Goal: Task Accomplishment & Management: Complete application form

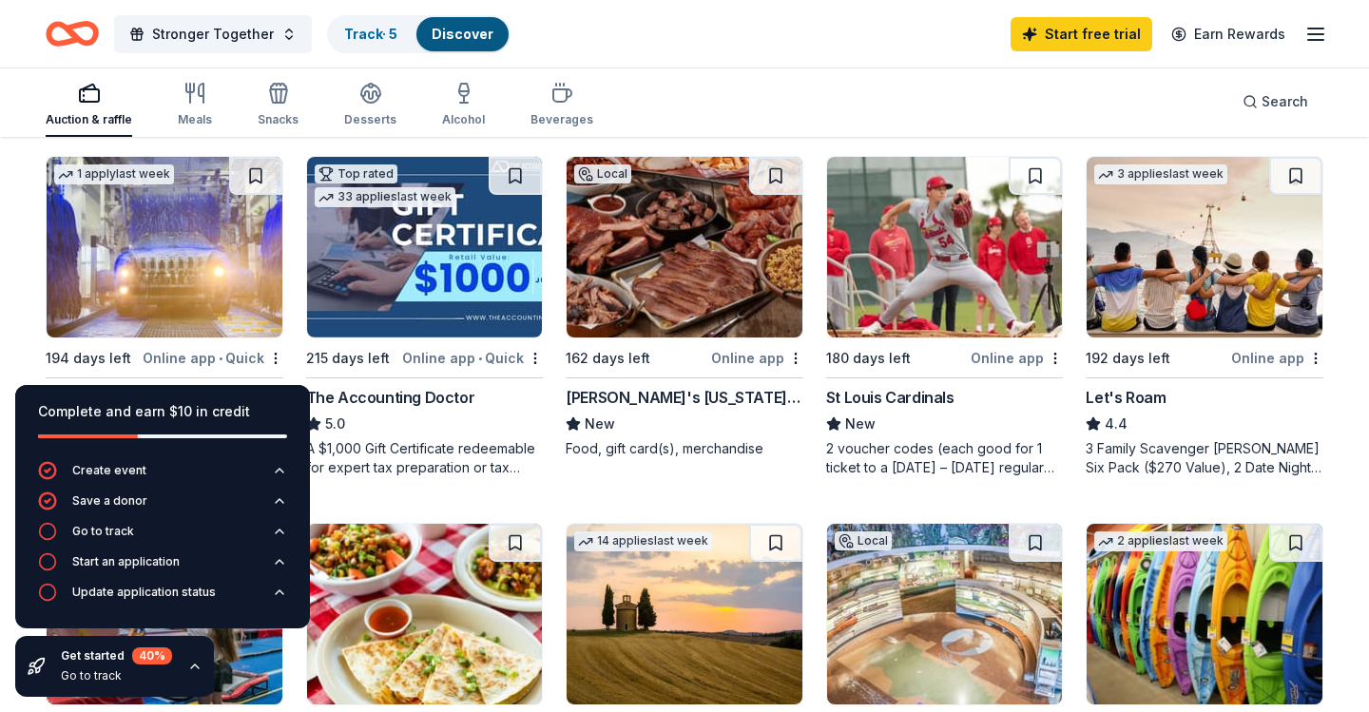
scroll to position [965, 0]
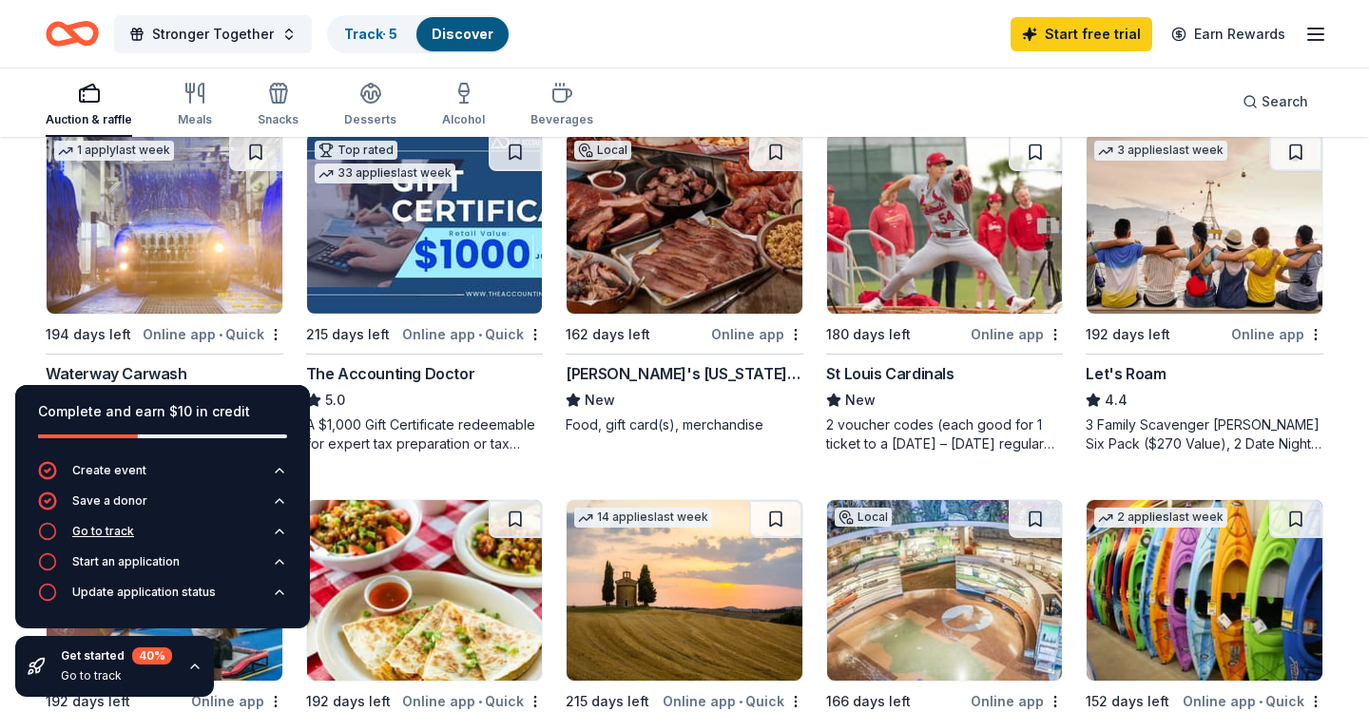
click at [110, 528] on div "Go to track" at bounding box center [103, 531] width 62 height 15
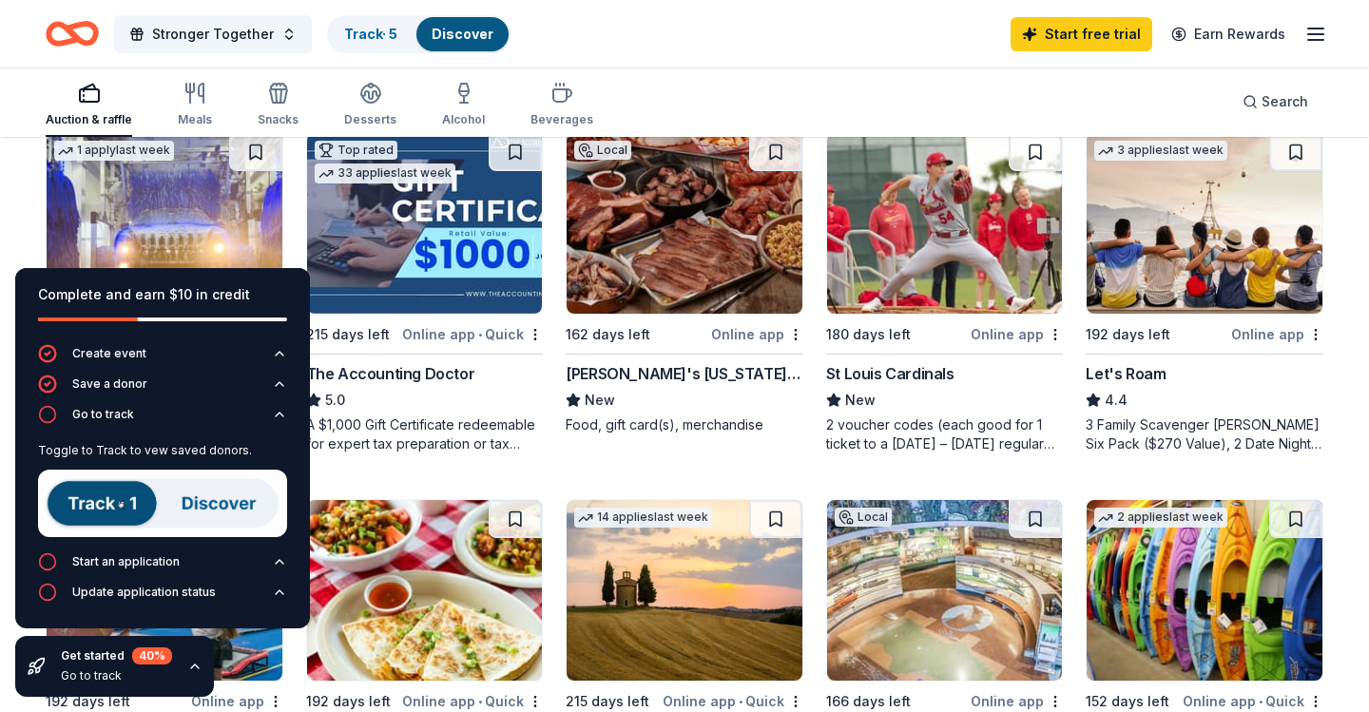
click at [209, 503] on img at bounding box center [162, 502] width 249 height 67
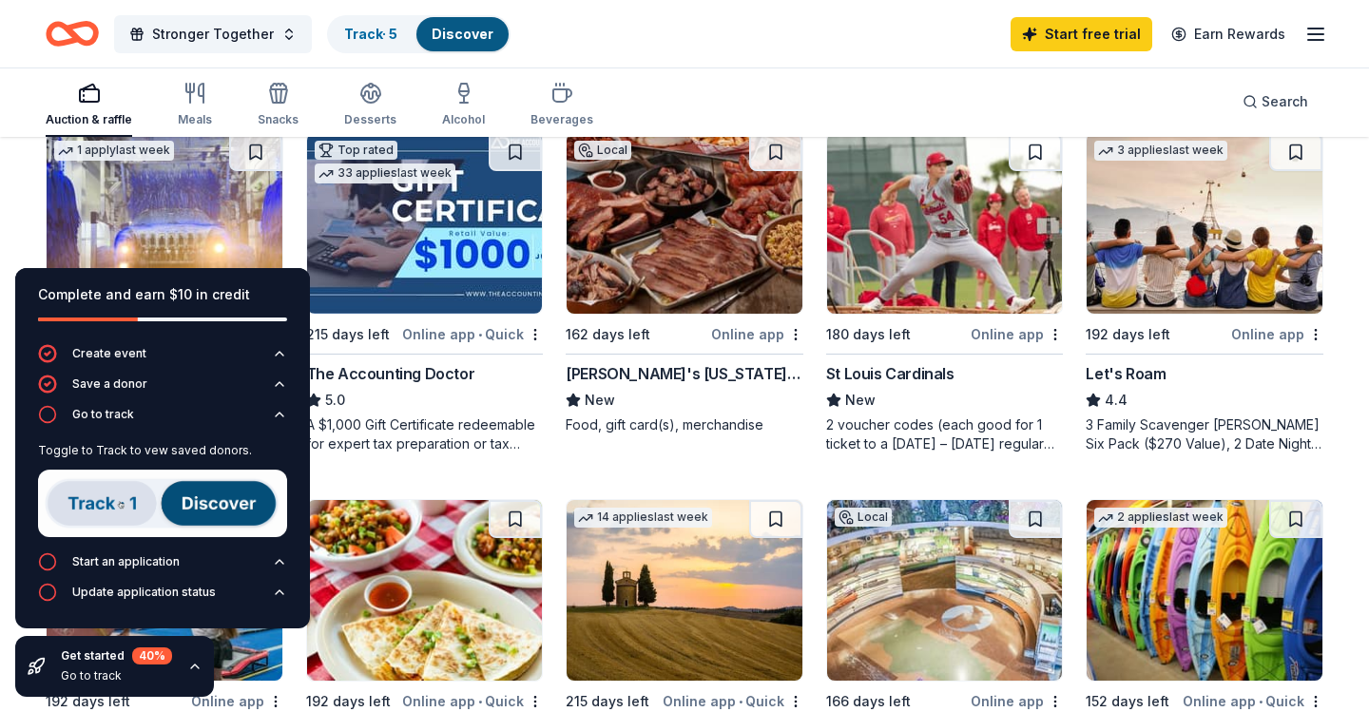
click at [125, 501] on img at bounding box center [162, 502] width 249 height 67
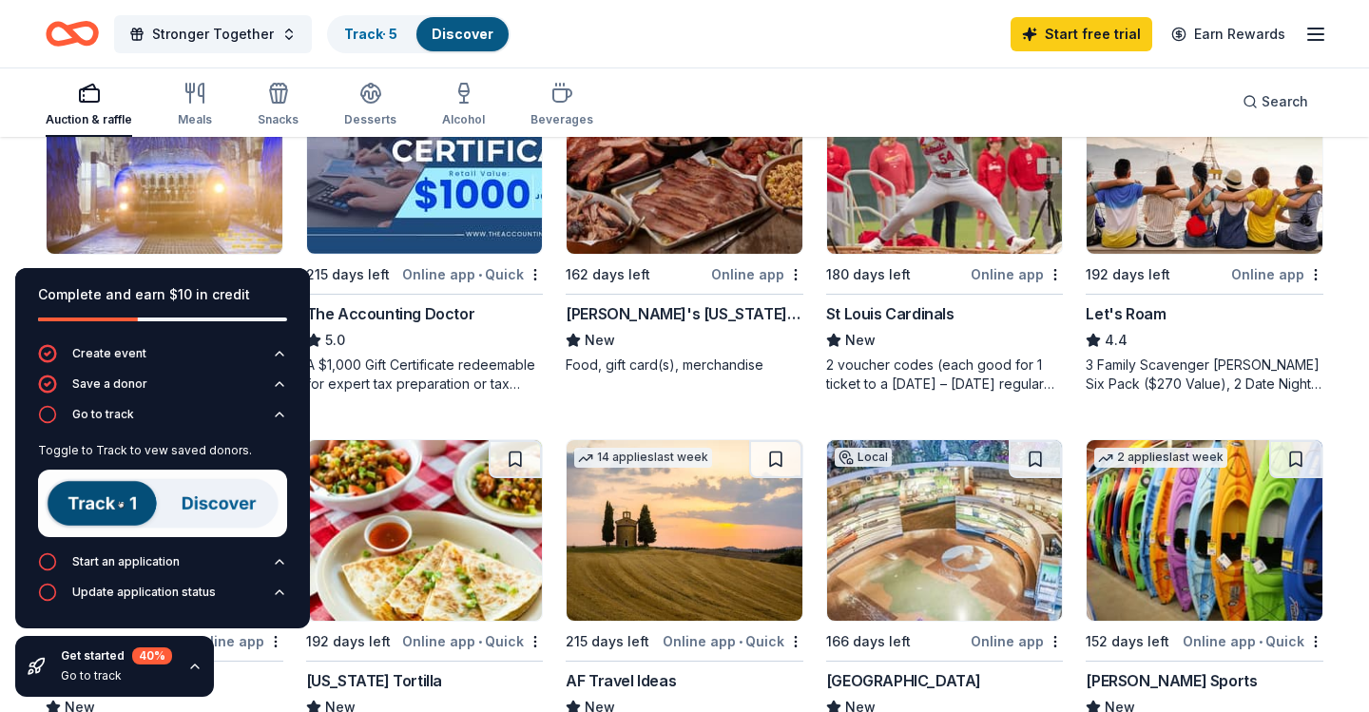
scroll to position [1027, 0]
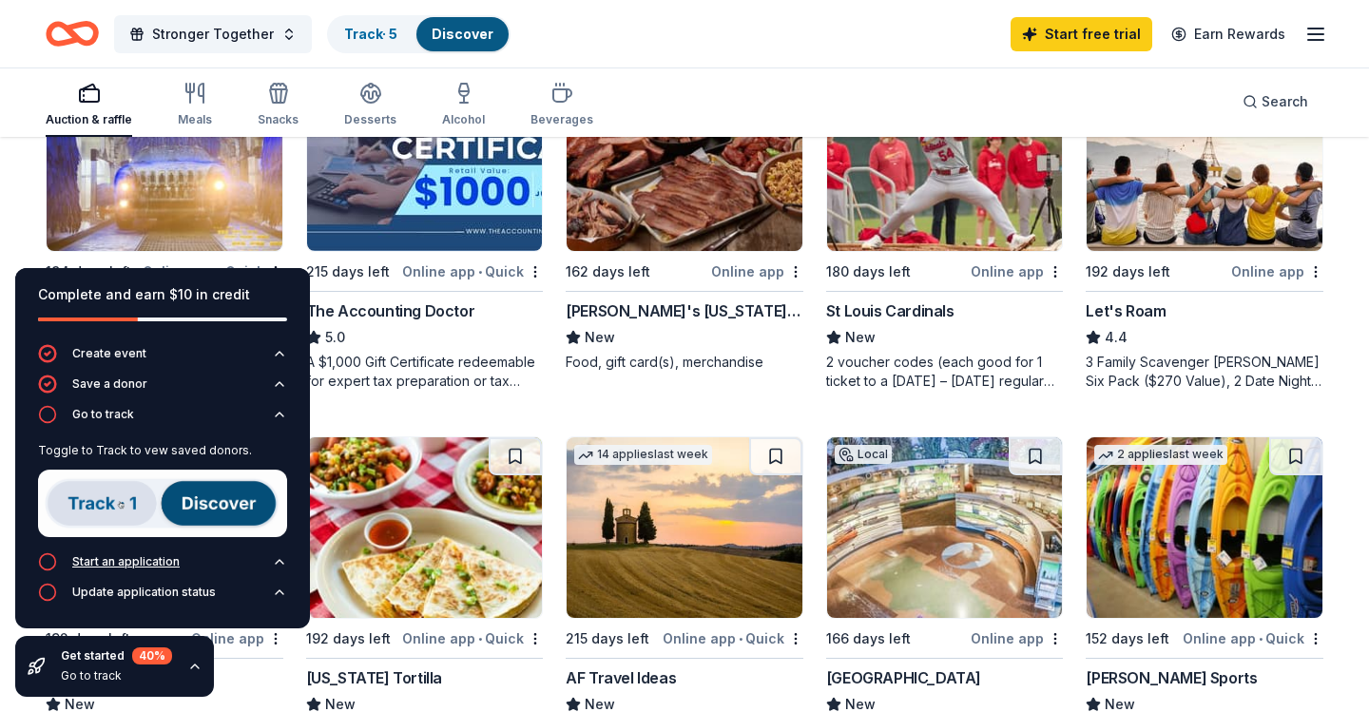
click at [167, 564] on div "Start an application" at bounding box center [125, 561] width 107 height 15
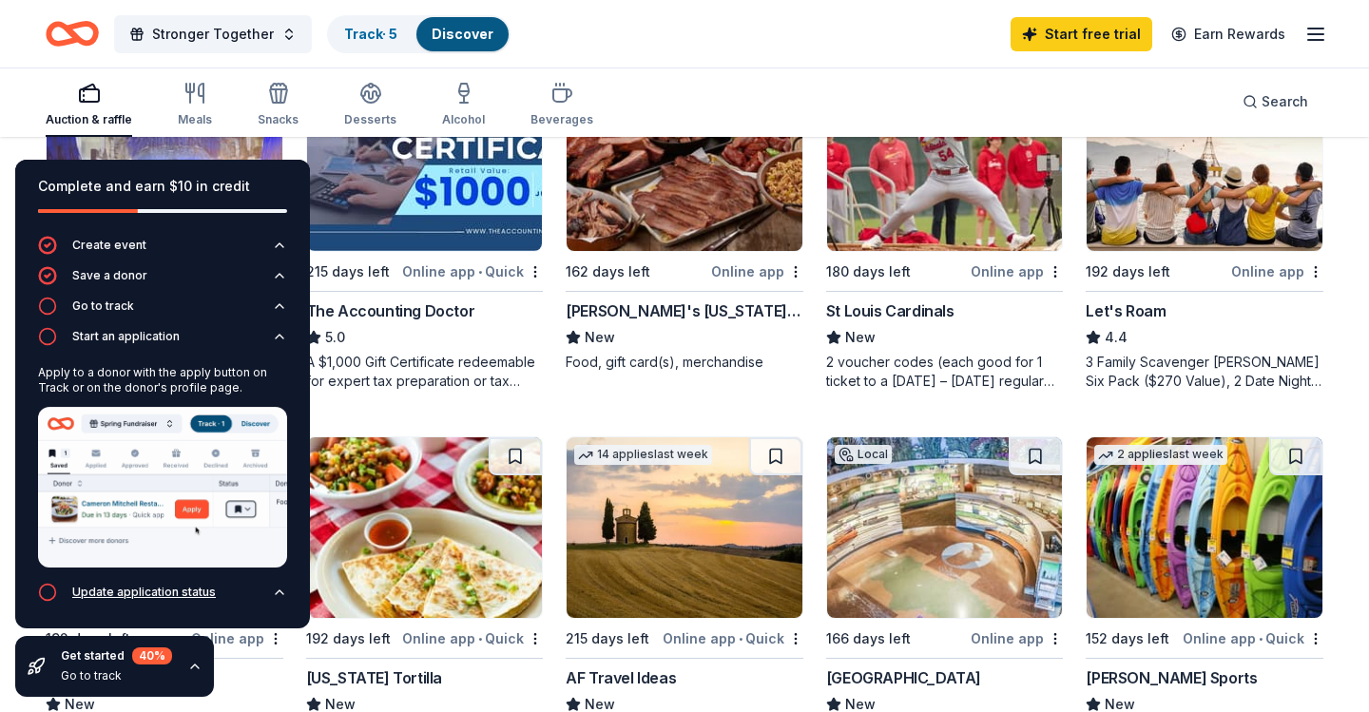
click at [163, 589] on div "Update application status" at bounding box center [144, 591] width 144 height 15
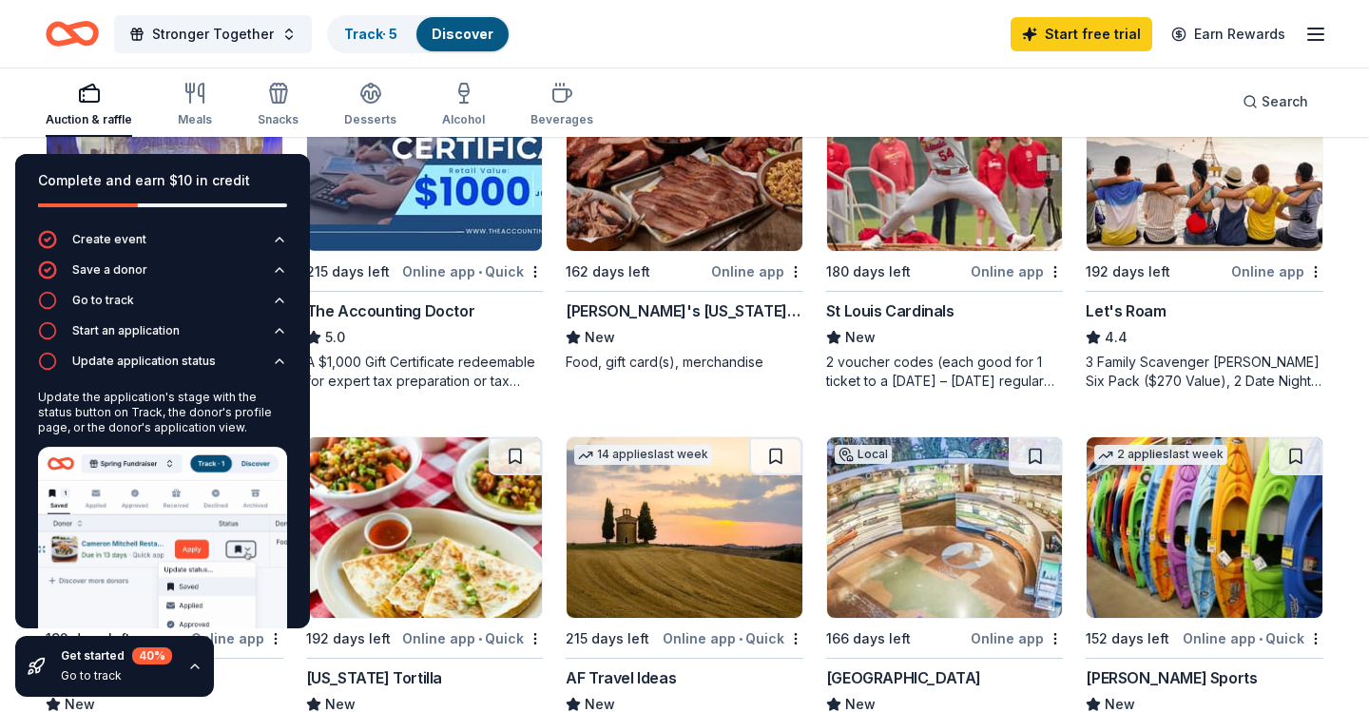
click at [384, 387] on div "Local 192 days left Online app Q39 New Food, $150 gift card, all-in sauce & rub…" at bounding box center [684, 47] width 1277 height 1422
click at [680, 60] on div "Stronger Together Track · 5 Discover Start free trial Earn Rewards" at bounding box center [684, 33] width 1369 height 67
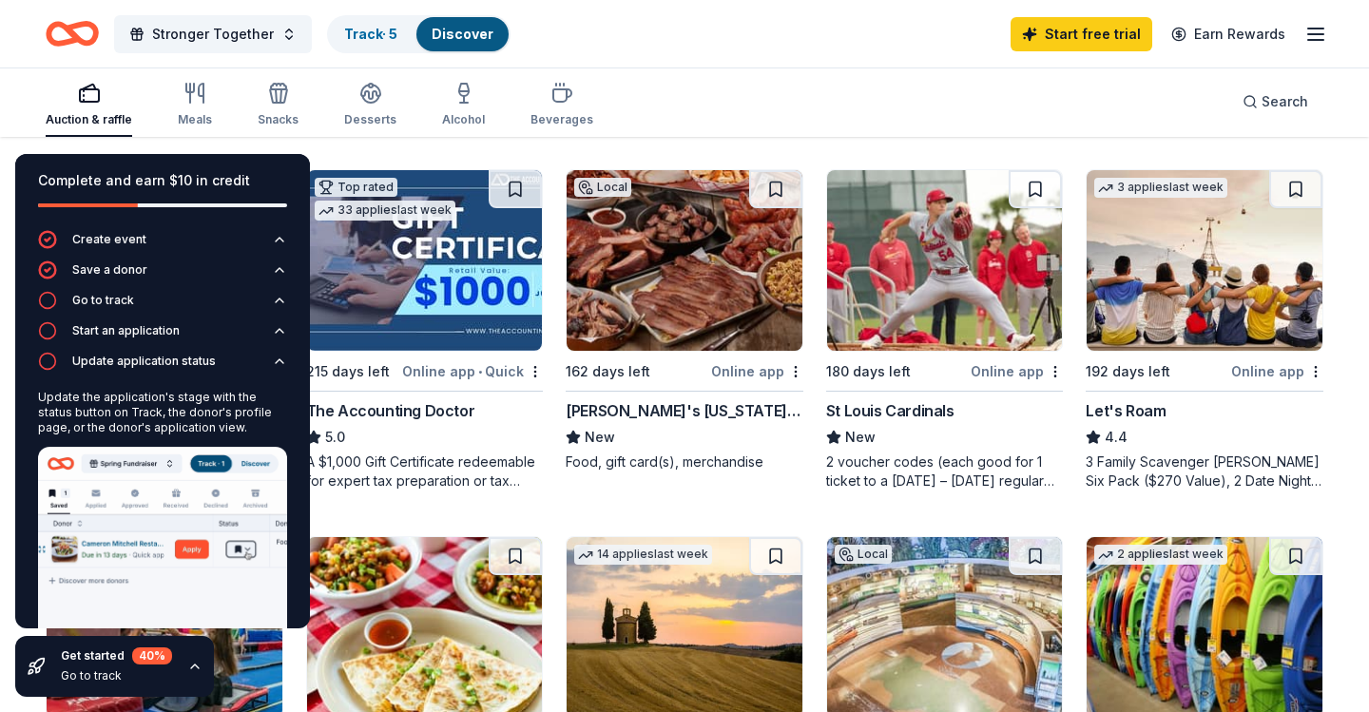
scroll to position [915, 0]
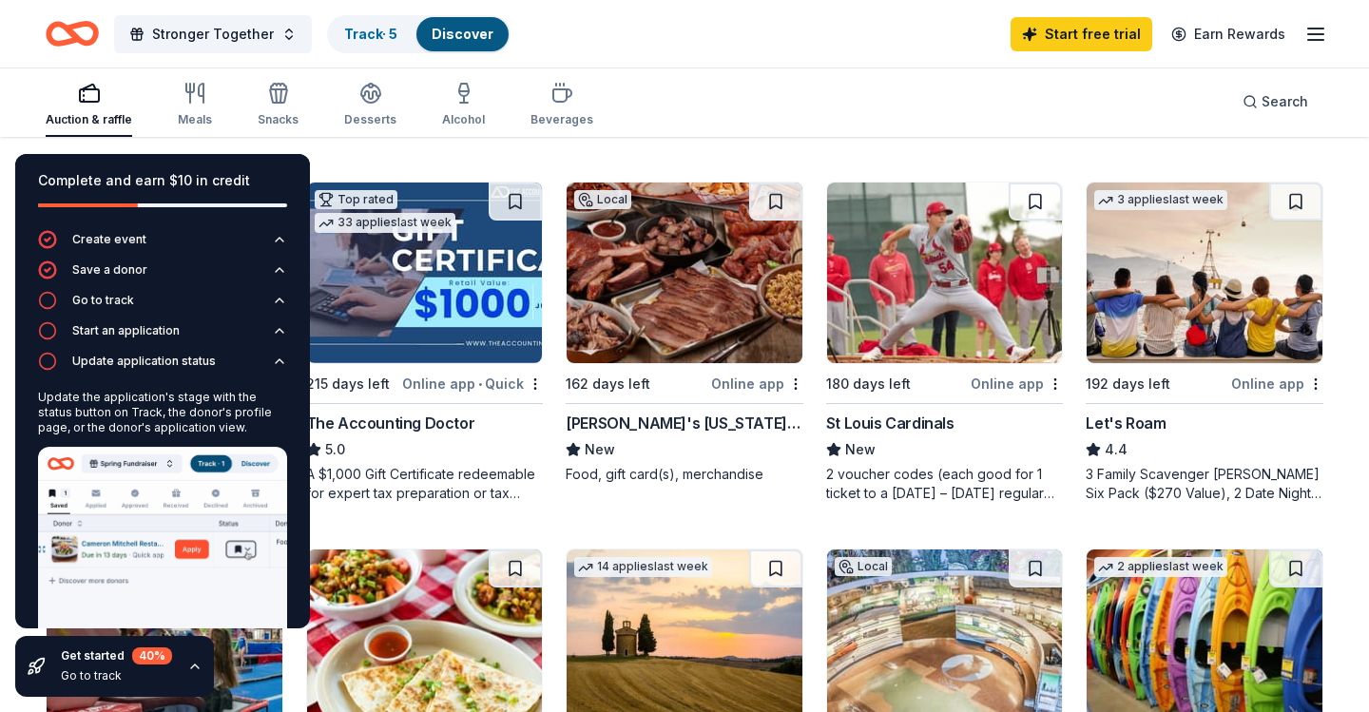
click at [671, 287] on img at bounding box center [684, 272] width 236 height 181
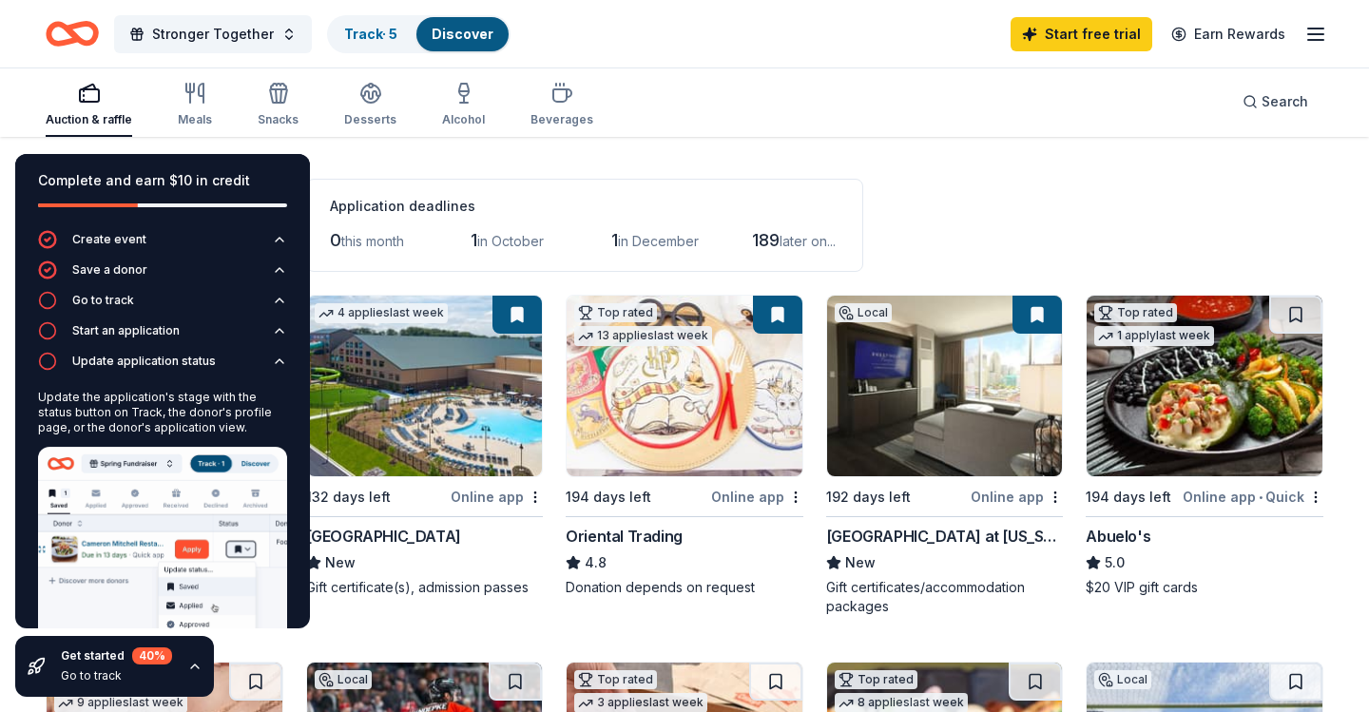
scroll to position [89, 0]
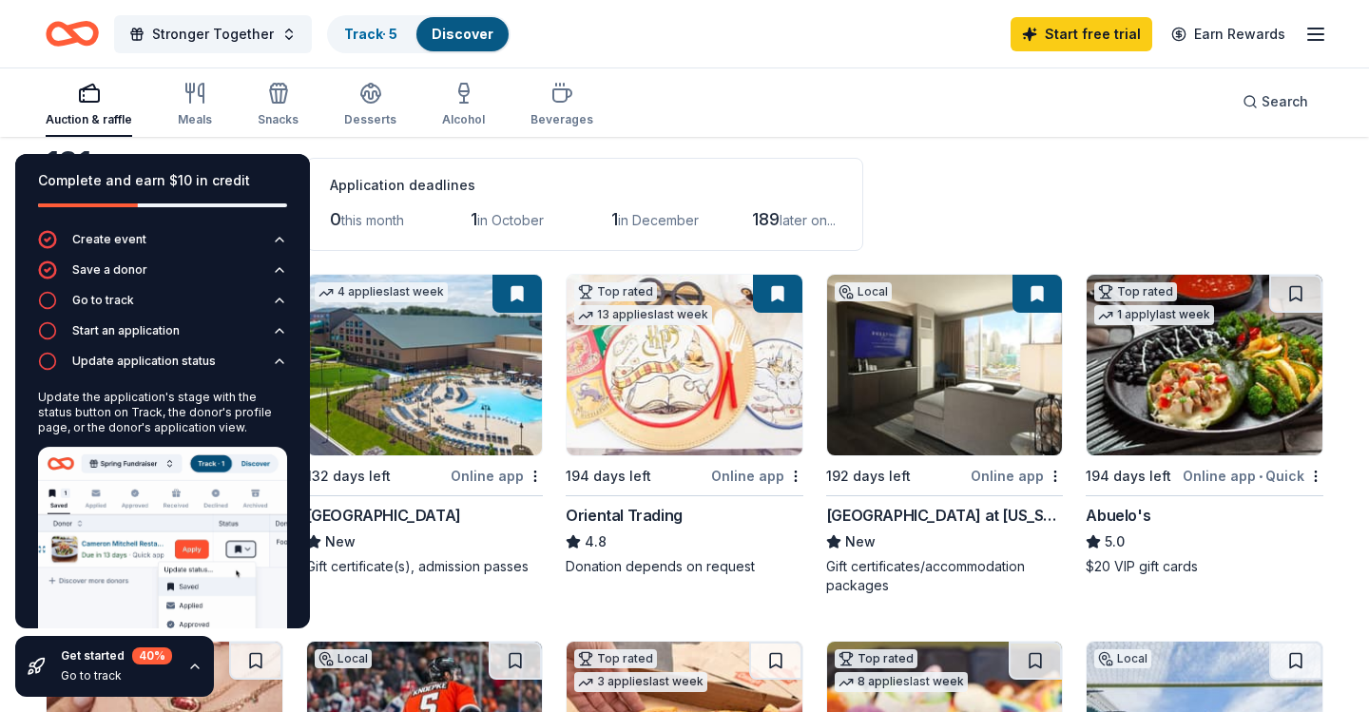
click at [445, 359] on img at bounding box center [425, 365] width 236 height 181
click at [371, 30] on link "Track · 5" at bounding box center [370, 34] width 53 height 16
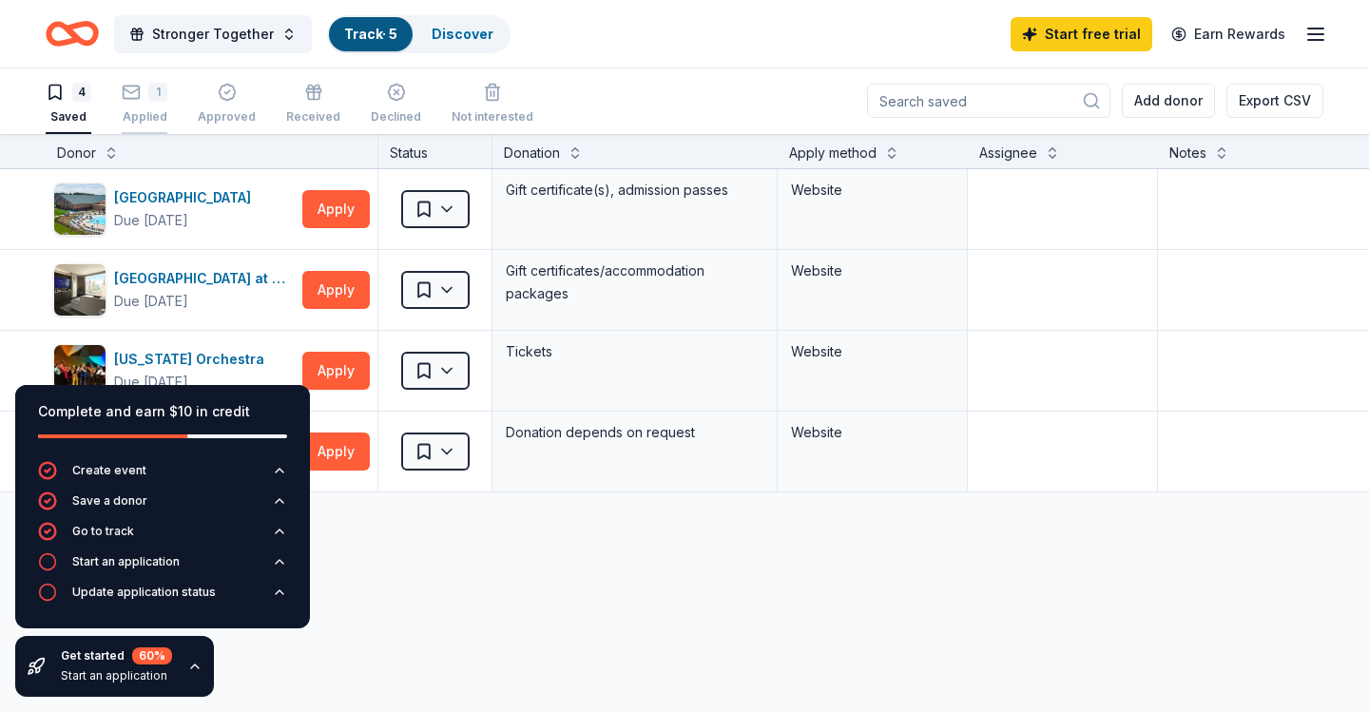
click at [131, 96] on icon "button" at bounding box center [131, 92] width 19 height 19
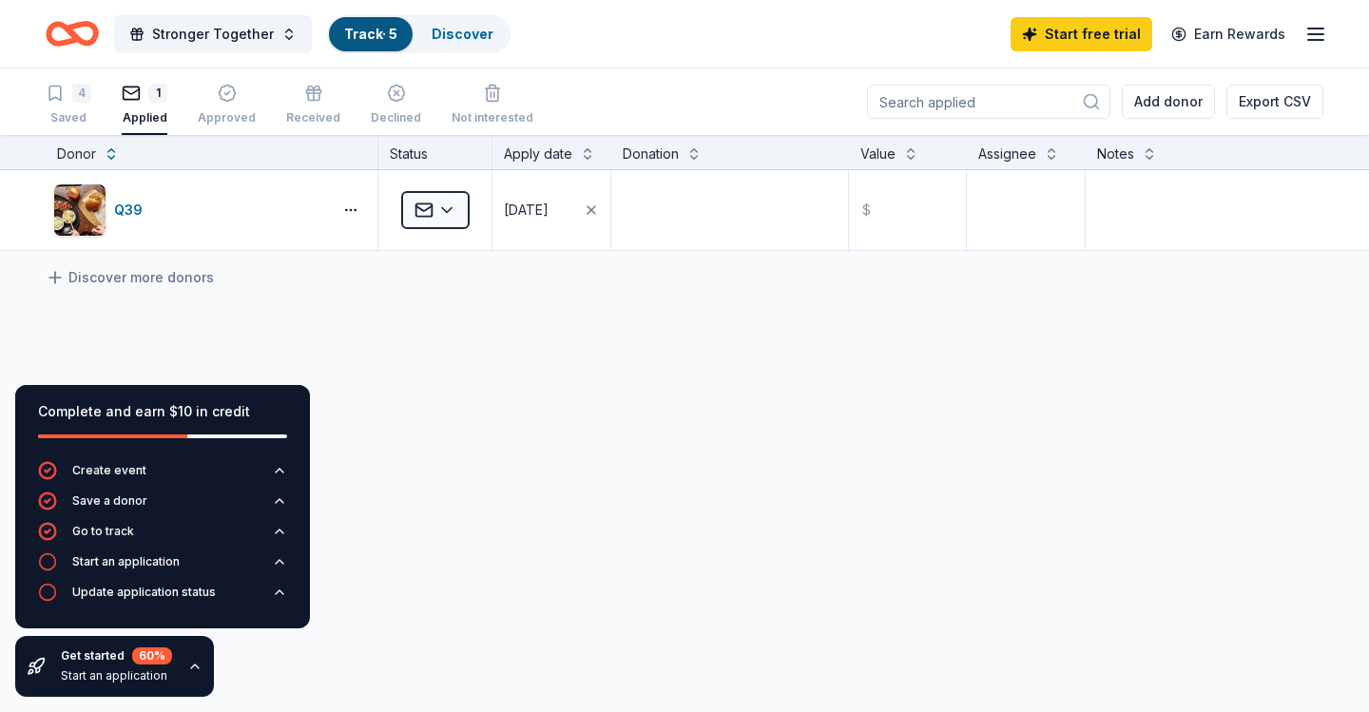
click at [355, 30] on link "Track · 5" at bounding box center [370, 34] width 53 height 16
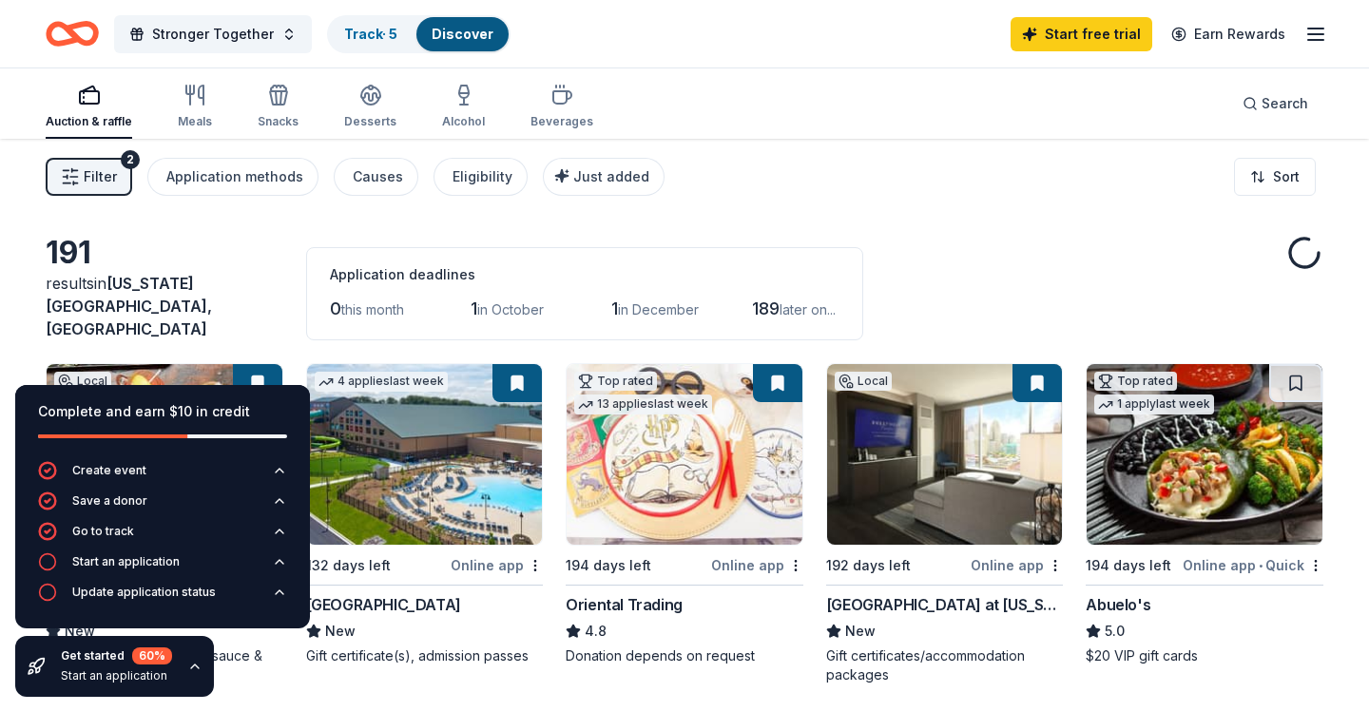
click at [80, 96] on icon "button" at bounding box center [89, 95] width 23 height 23
click at [381, 29] on link "Track · 5" at bounding box center [370, 34] width 53 height 16
click at [357, 29] on link "Track · 5" at bounding box center [370, 34] width 53 height 16
click at [392, 21] on div "Track · 5" at bounding box center [371, 34] width 84 height 34
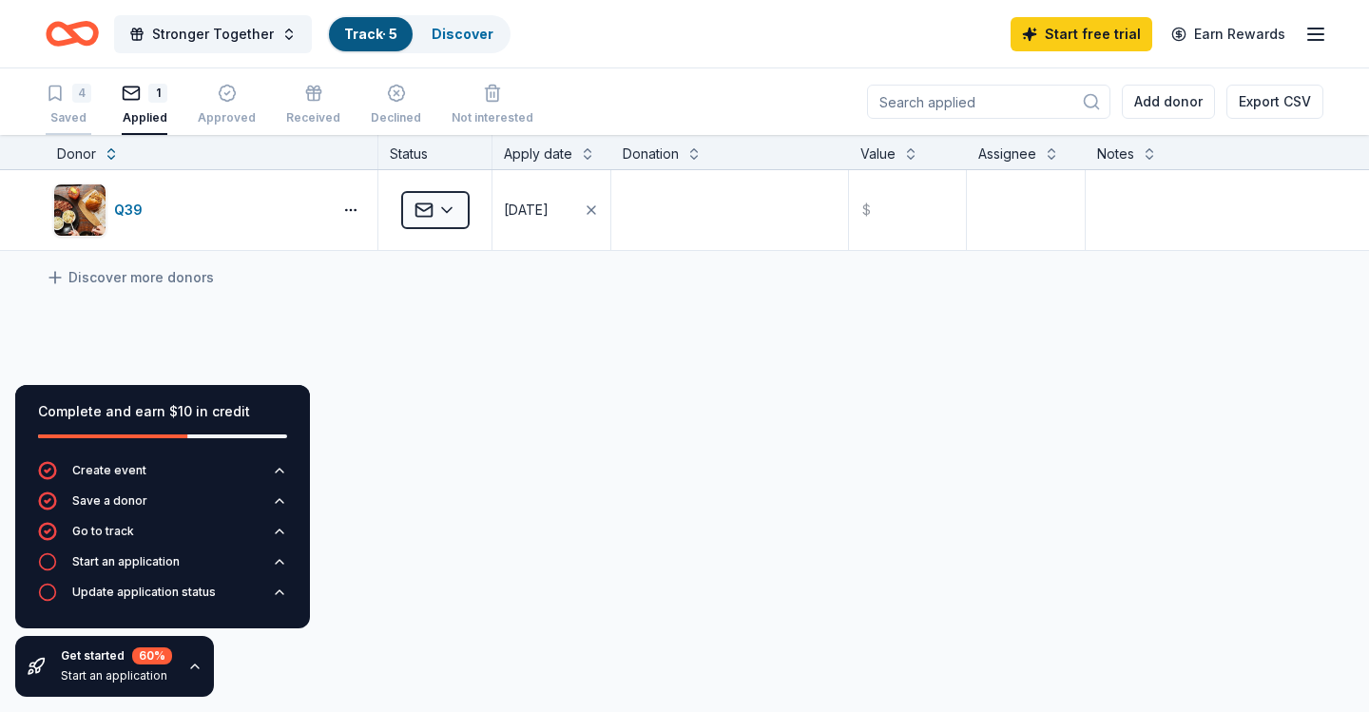
click at [70, 86] on div "4" at bounding box center [69, 93] width 46 height 19
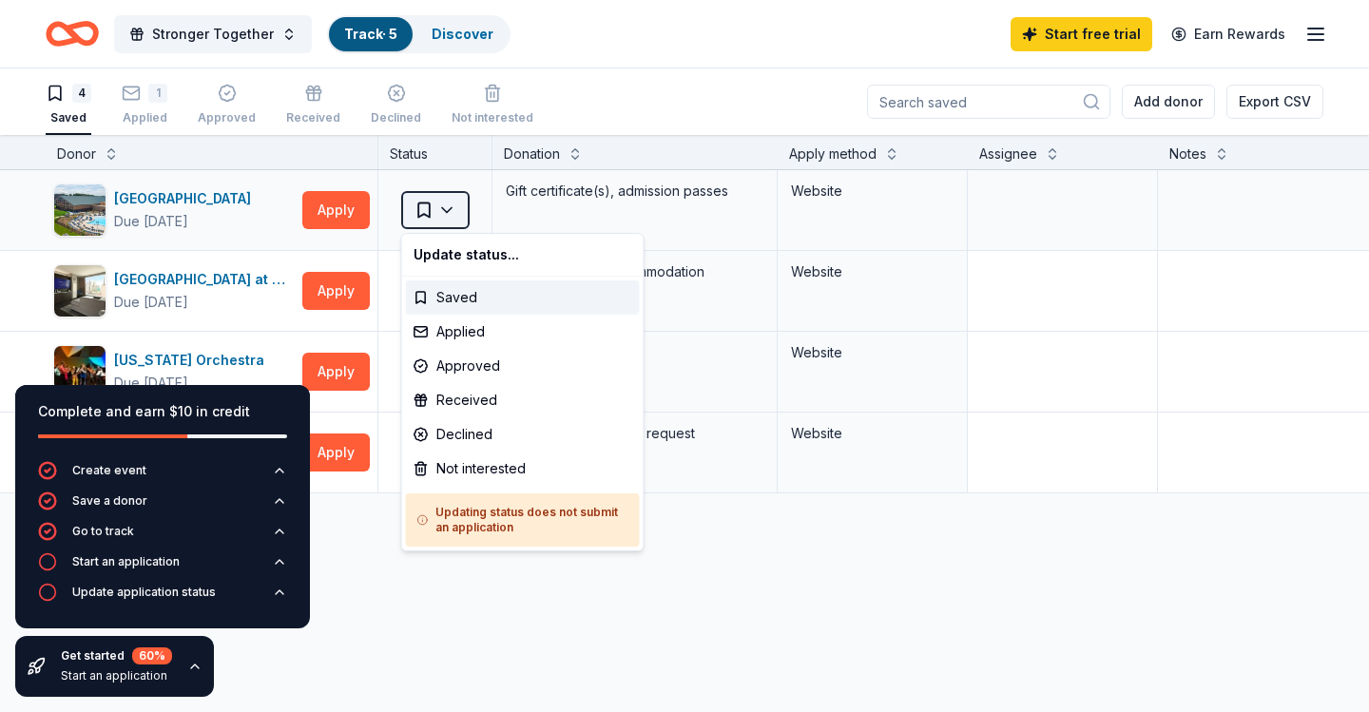
click at [465, 210] on html "Stronger Together Track · 5 Discover Start free trial Earn Rewards 4 Saved 1 Ap…" at bounding box center [684, 356] width 1369 height 712
click at [450, 335] on div "Applied" at bounding box center [523, 332] width 234 height 34
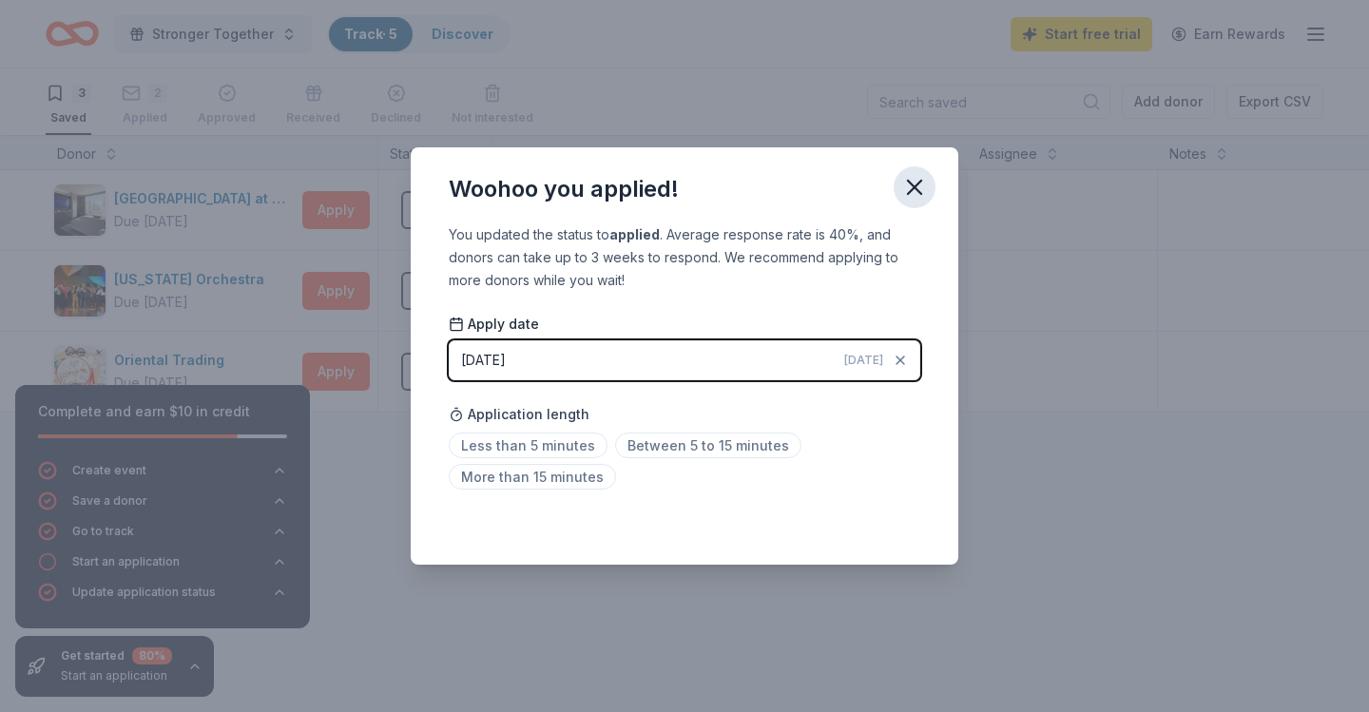
click at [909, 185] on icon "button" at bounding box center [914, 187] width 27 height 27
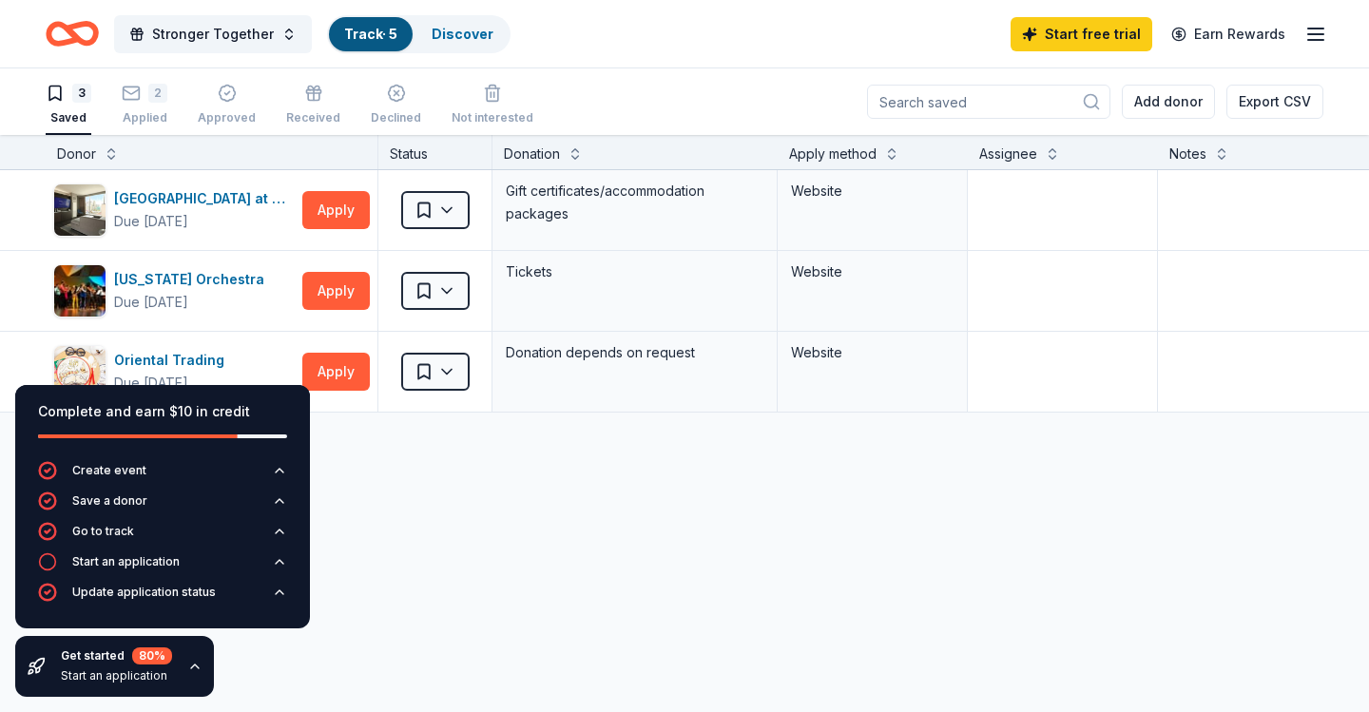
click at [76, 90] on div "3" at bounding box center [81, 93] width 19 height 19
click at [131, 105] on div "2 Applied" at bounding box center [145, 94] width 46 height 42
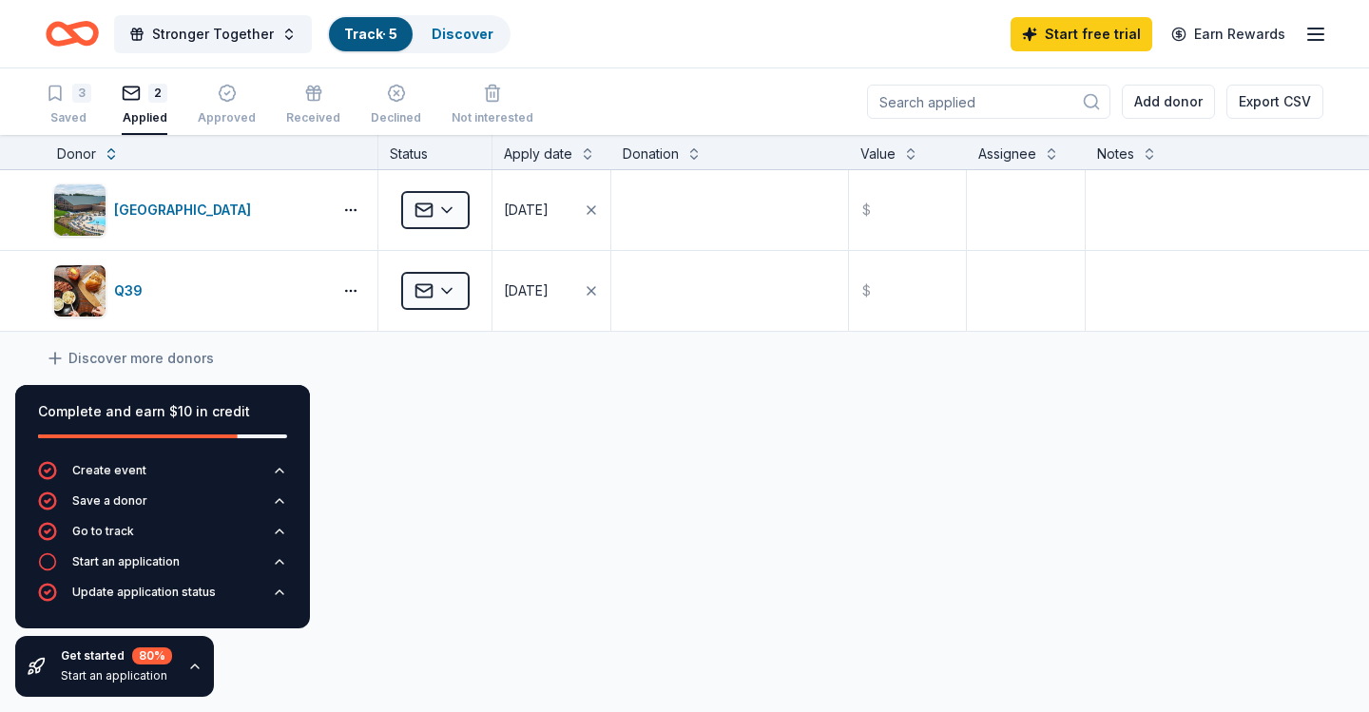
click at [81, 37] on icon "Home" at bounding box center [72, 33] width 53 height 45
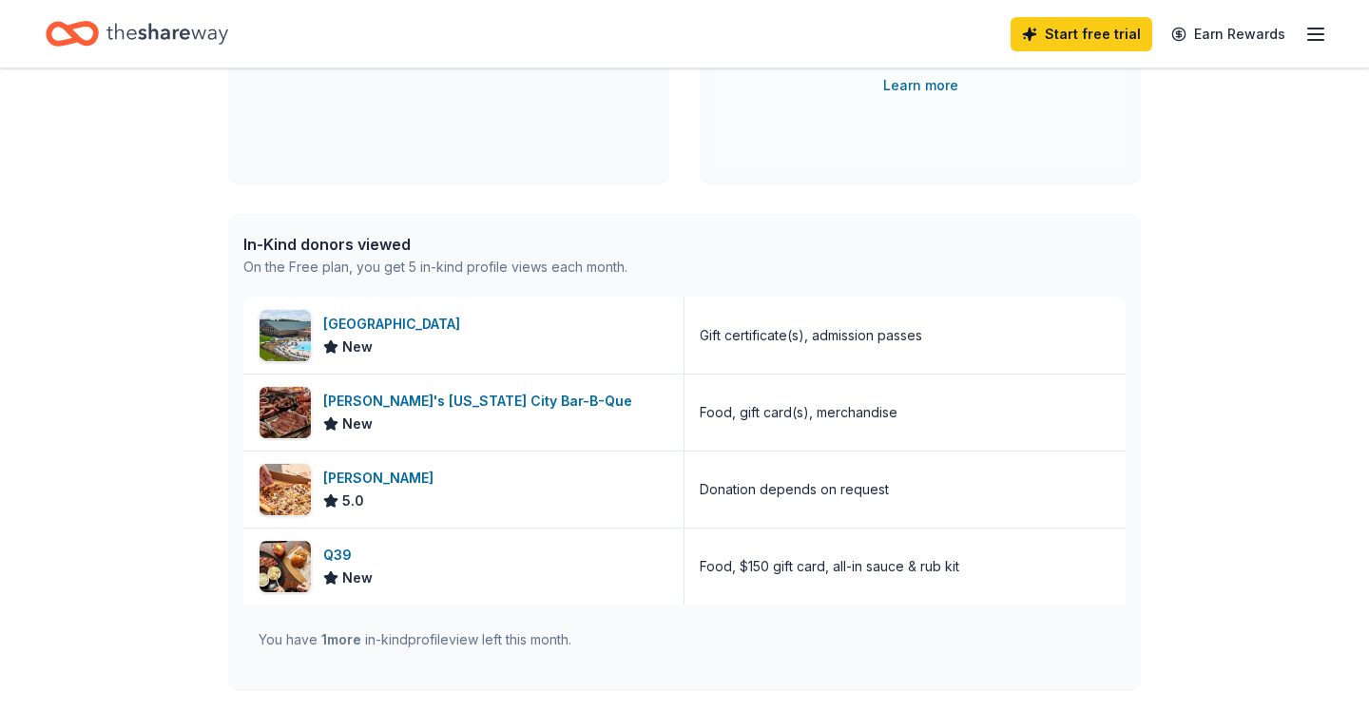
scroll to position [375, 0]
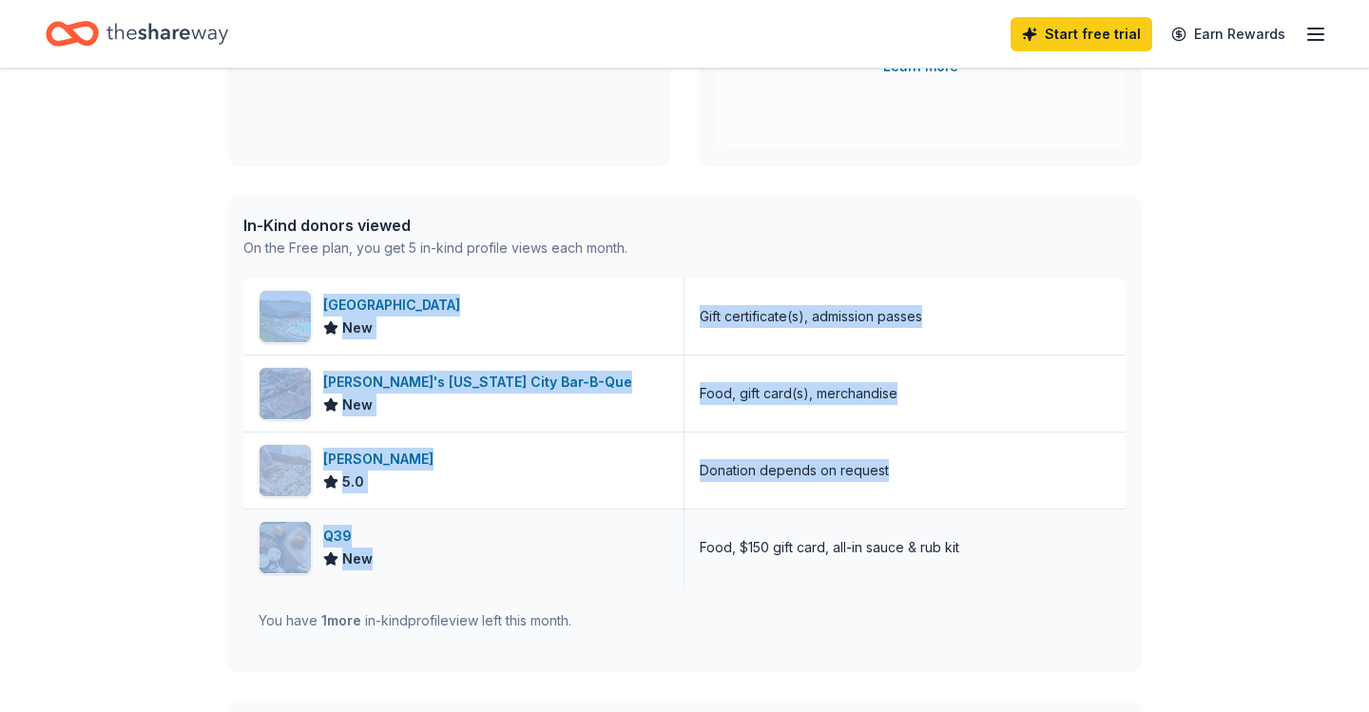
drag, startPoint x: 308, startPoint y: 268, endPoint x: 350, endPoint y: 584, distance: 318.3
click at [350, 584] on div "In-Kind donors viewed On the Free plan, you get 5 in-kind profile views each mo…" at bounding box center [684, 432] width 912 height 475
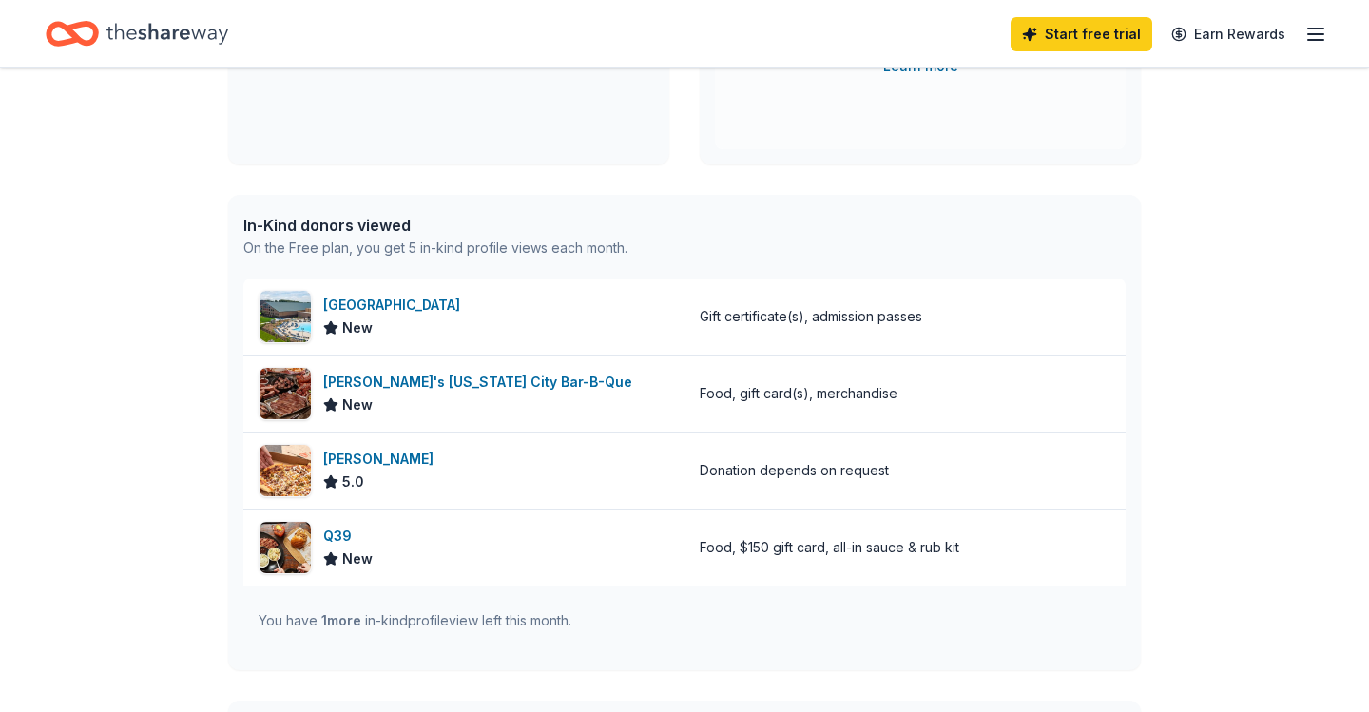
click at [170, 367] on div "👋 Hi [PERSON_NAME] In-Kind Create new event Stronger Together [DATE] • [US_STAT…" at bounding box center [684, 356] width 1369 height 1327
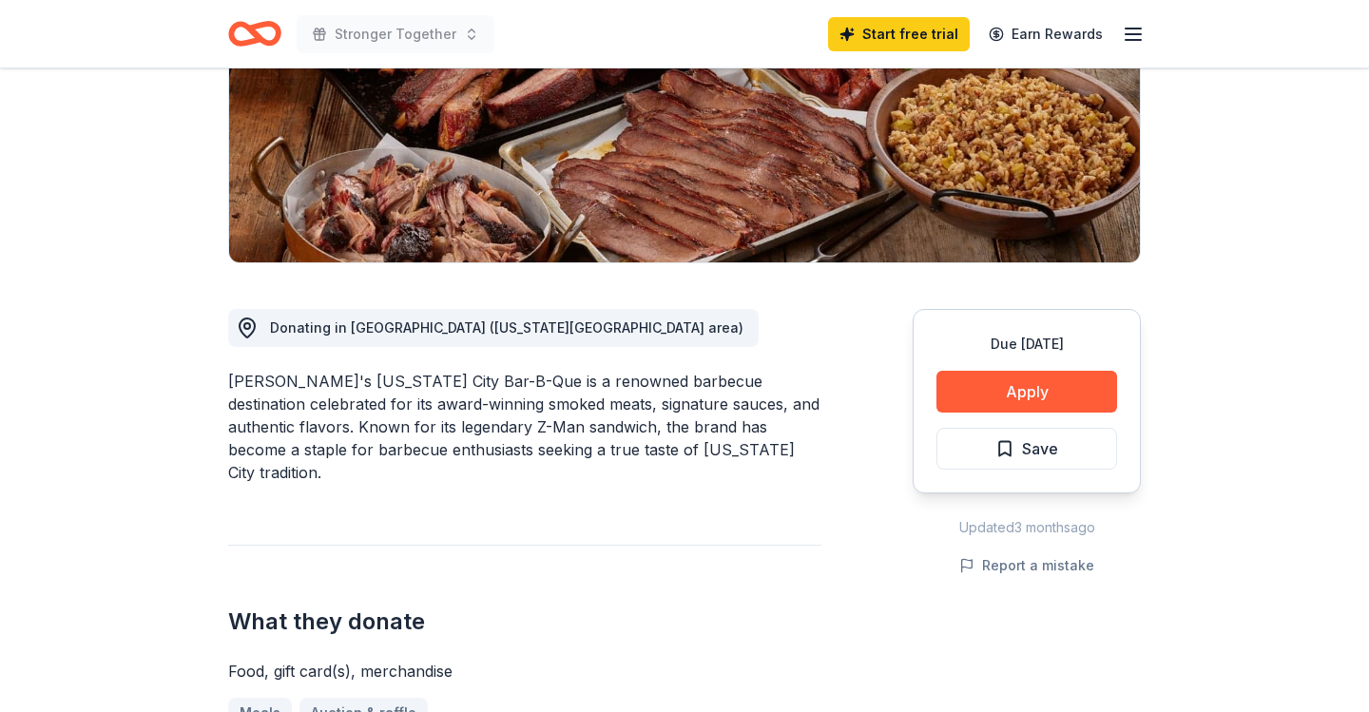
scroll to position [318, 0]
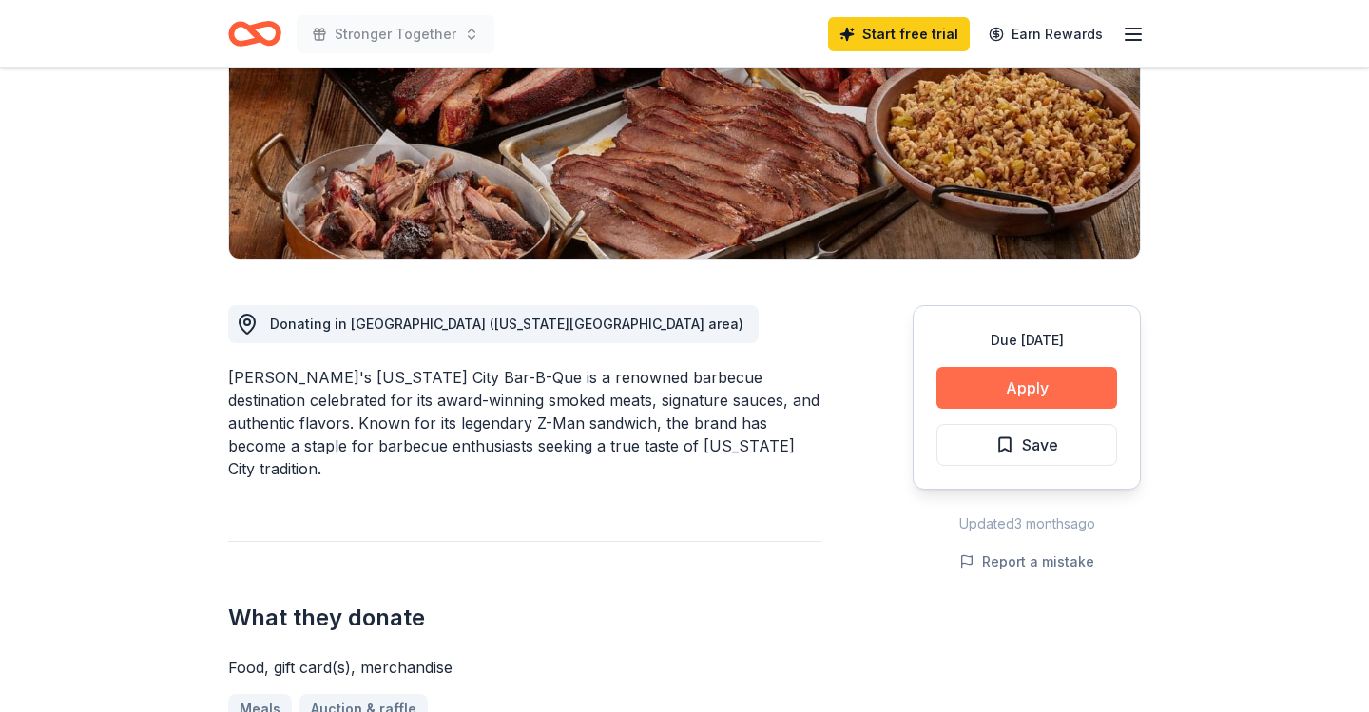
click at [1017, 379] on button "Apply" at bounding box center [1026, 388] width 181 height 42
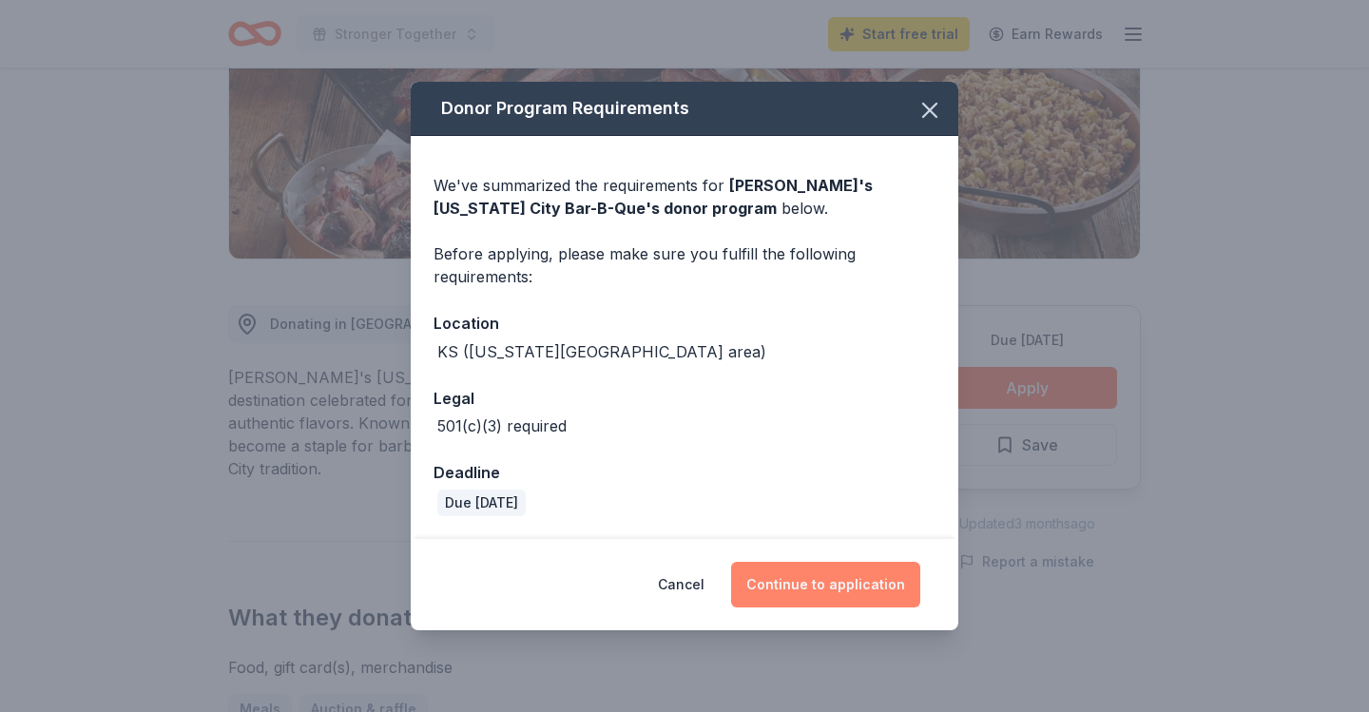
click at [813, 587] on button "Continue to application" at bounding box center [825, 585] width 189 height 46
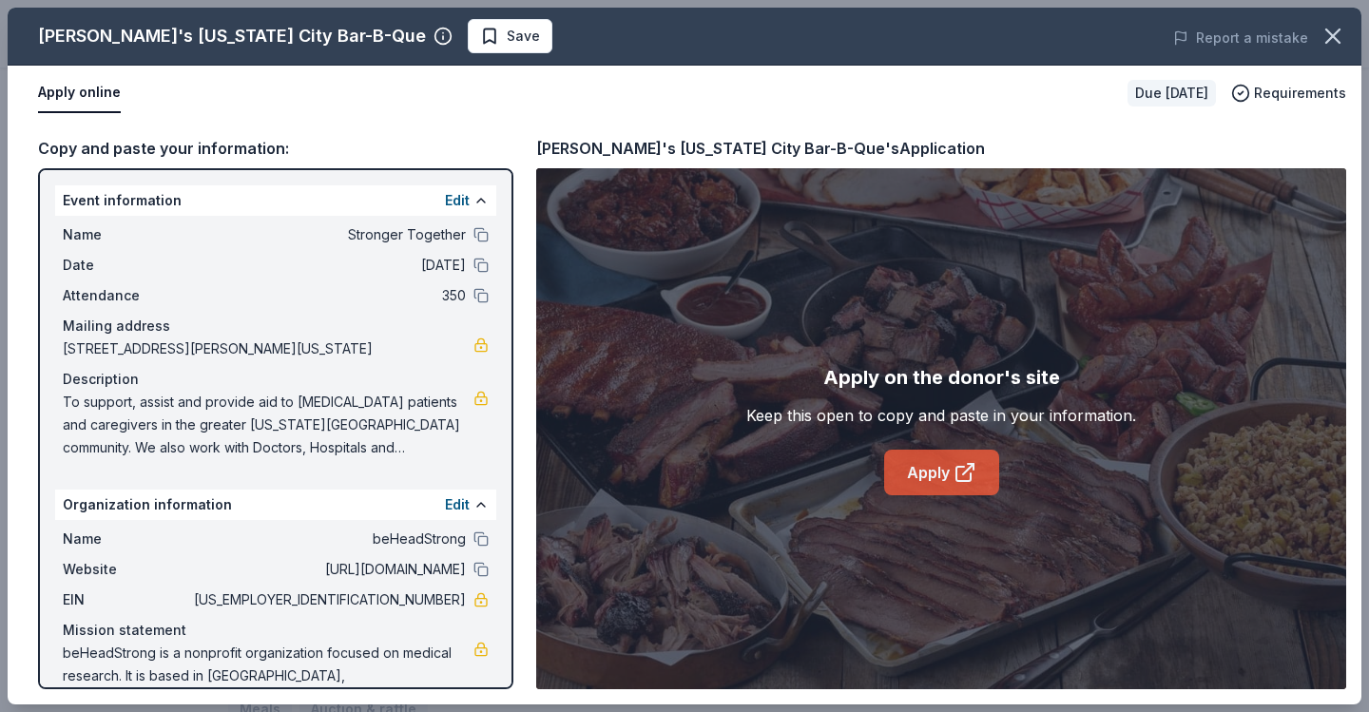
click at [908, 473] on link "Apply" at bounding box center [941, 473] width 115 height 46
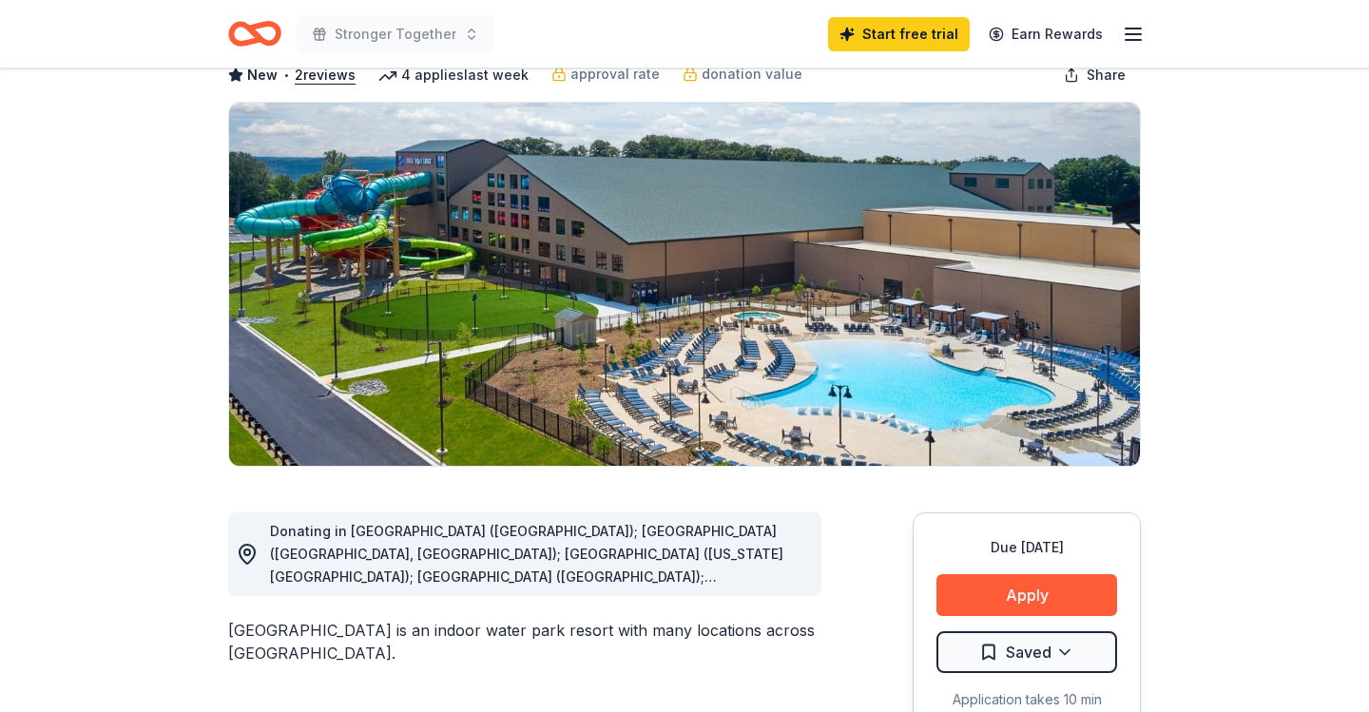
scroll to position [155, 0]
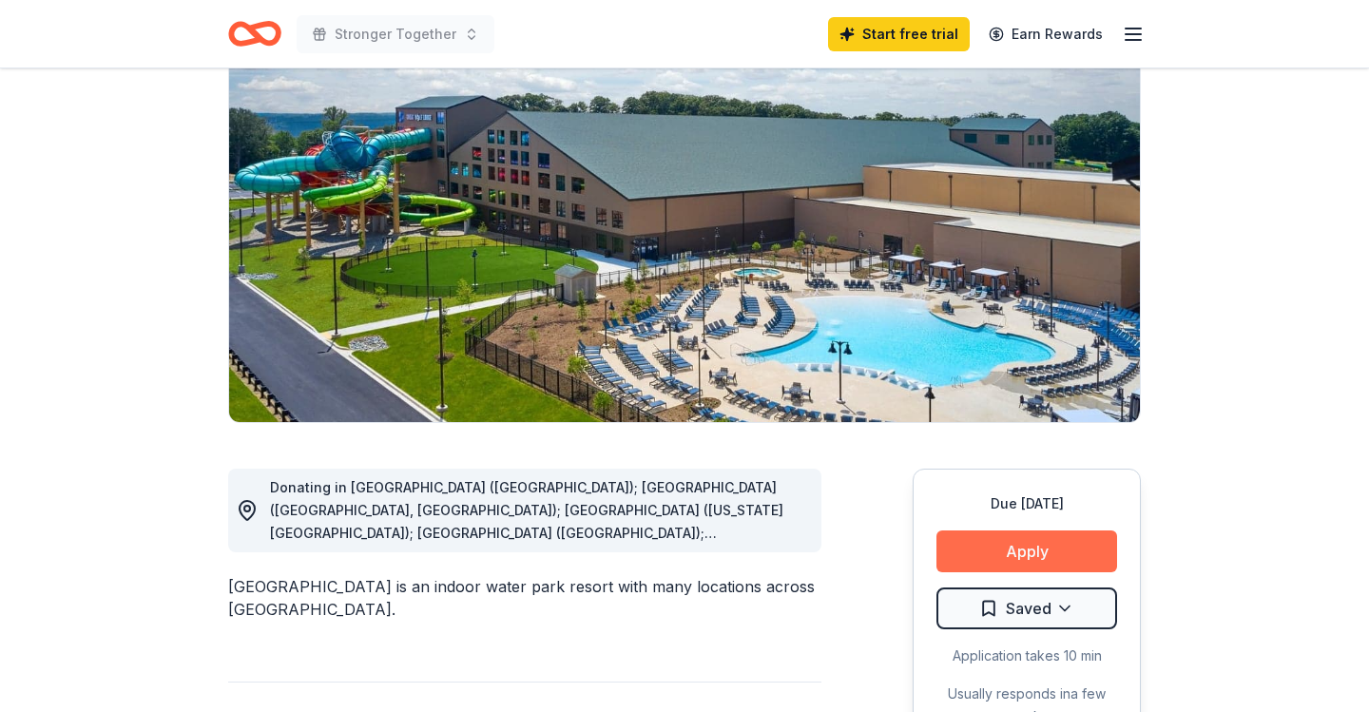
click at [1016, 539] on button "Apply" at bounding box center [1026, 551] width 181 height 42
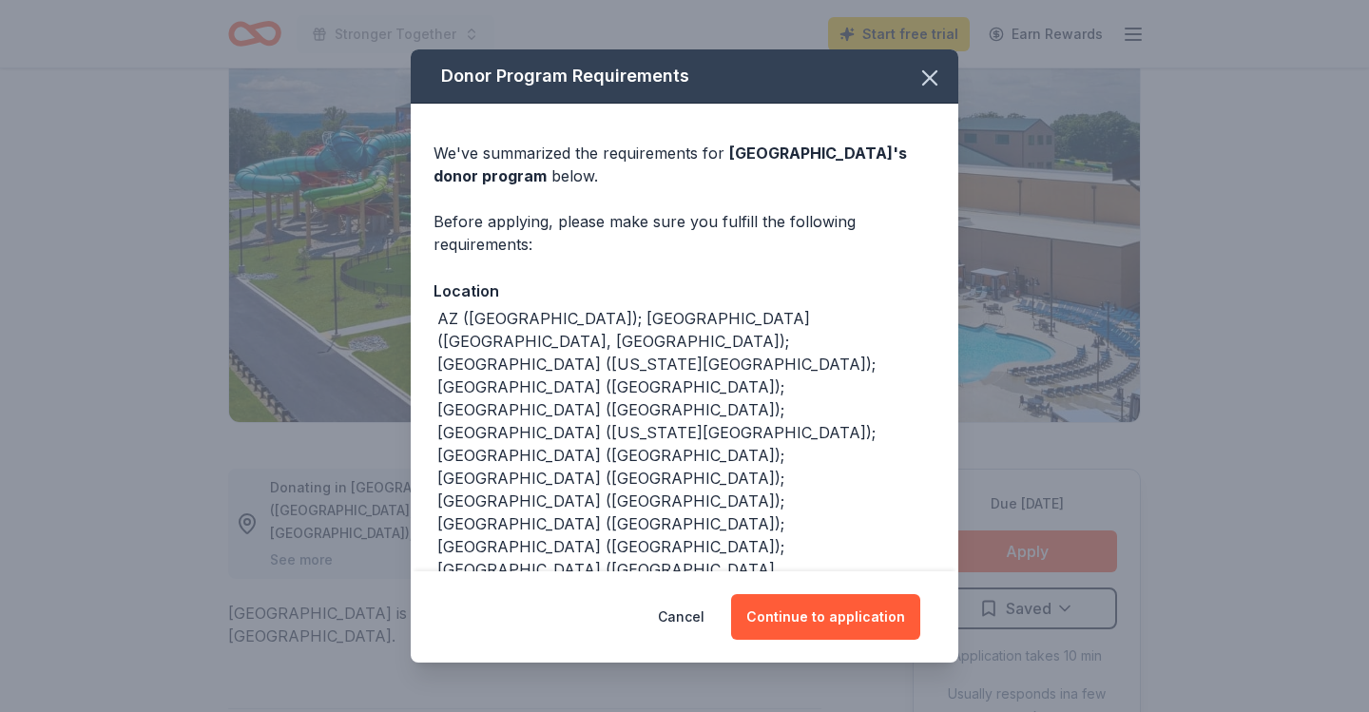
scroll to position [32, 0]
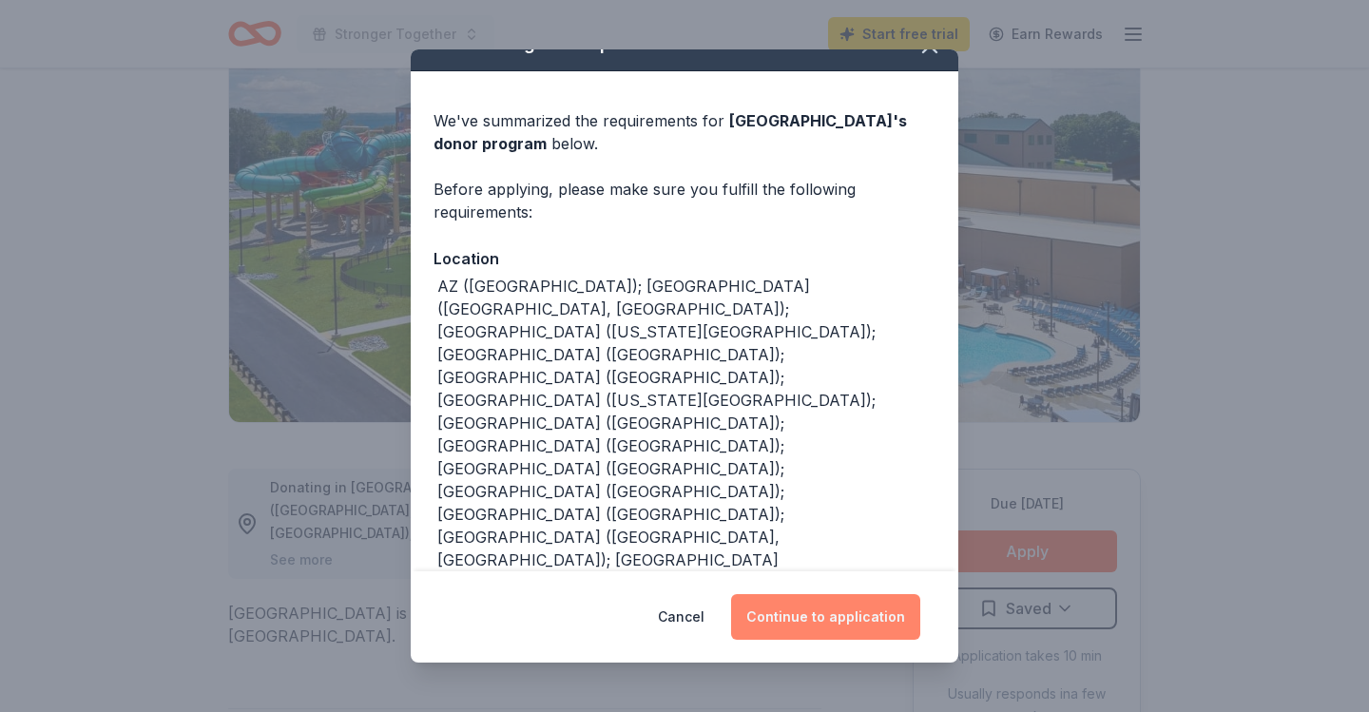
click at [803, 615] on button "Continue to application" at bounding box center [825, 617] width 189 height 46
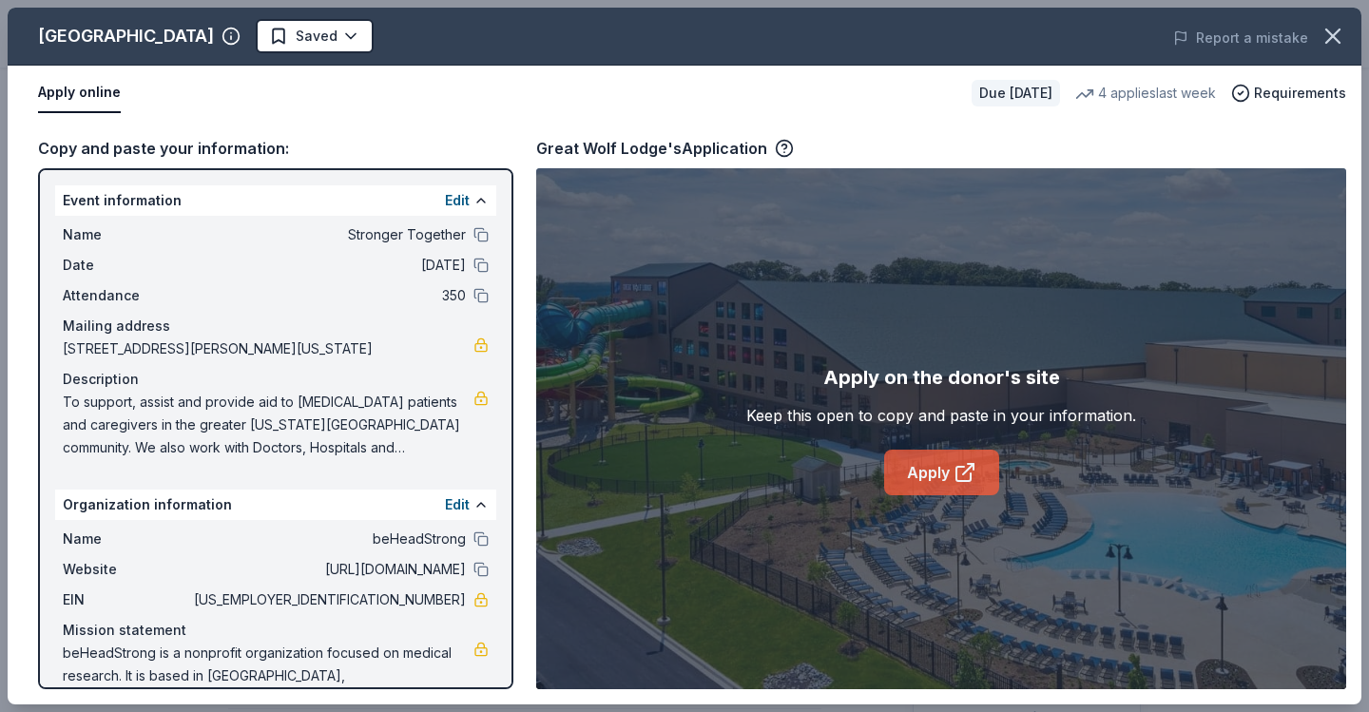
click at [949, 474] on link "Apply" at bounding box center [941, 473] width 115 height 46
